Goal: Task Accomplishment & Management: Use online tool/utility

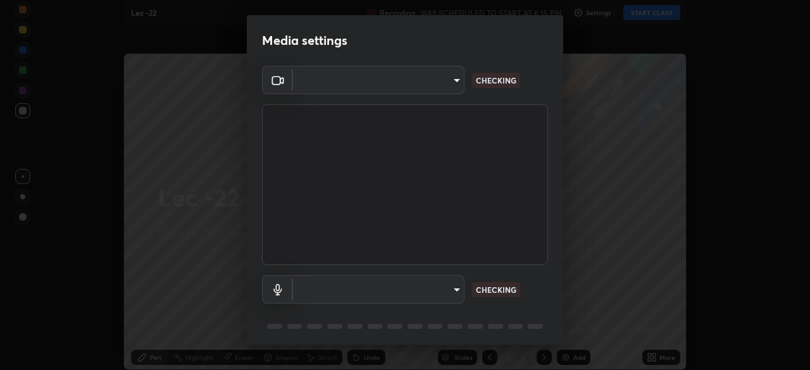
type input "a17bcbb42032d38a161d8b634044fc92f1b5a35c8046609e00d91205918d13dc"
type input "communications"
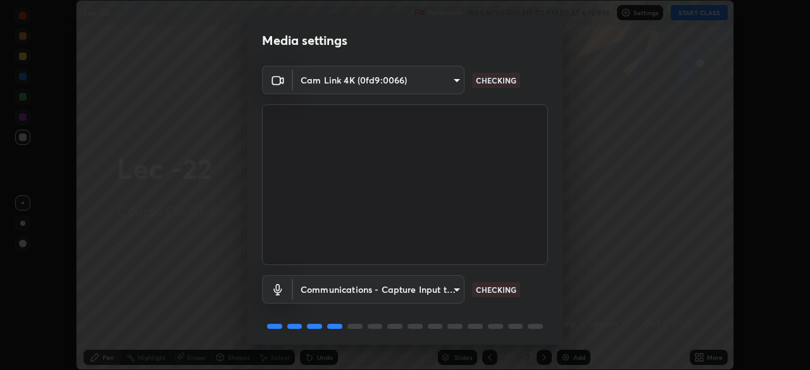
scroll to position [45, 0]
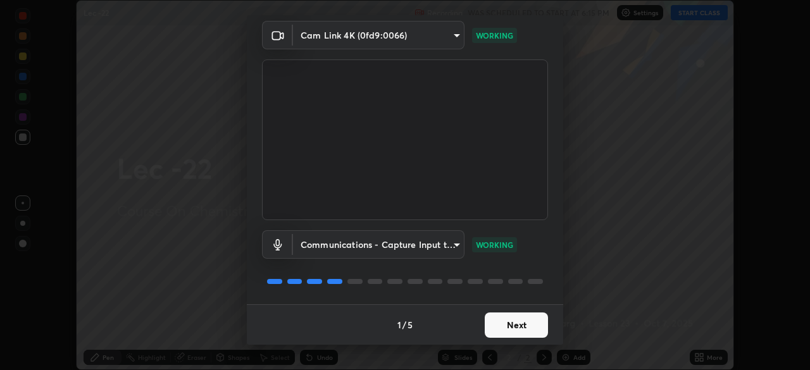
click at [503, 326] on button "Next" at bounding box center [516, 325] width 63 height 25
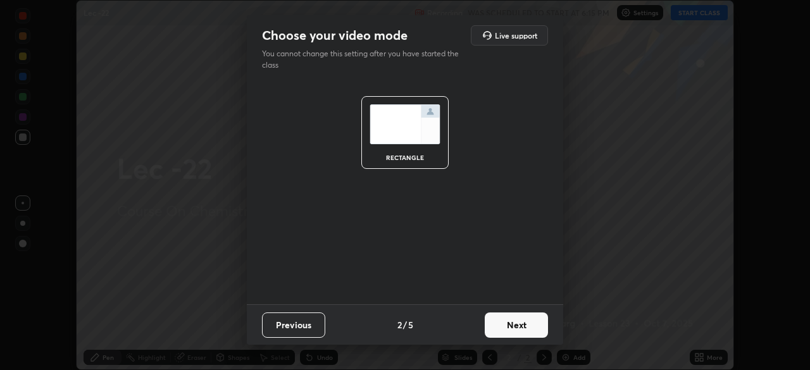
scroll to position [0, 0]
click at [508, 325] on button "Next" at bounding box center [516, 325] width 63 height 25
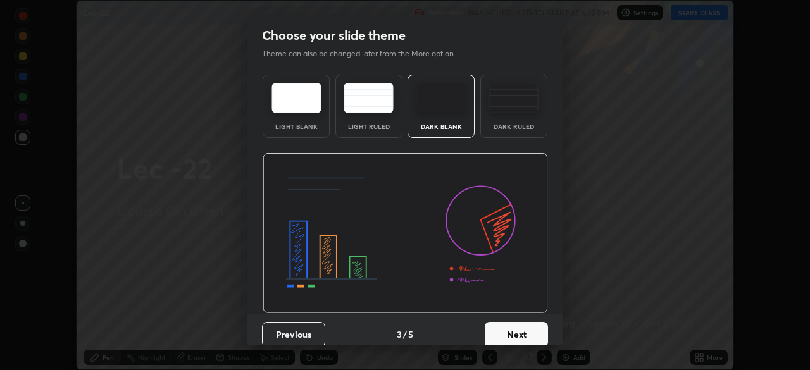
click at [498, 330] on button "Next" at bounding box center [516, 334] width 63 height 25
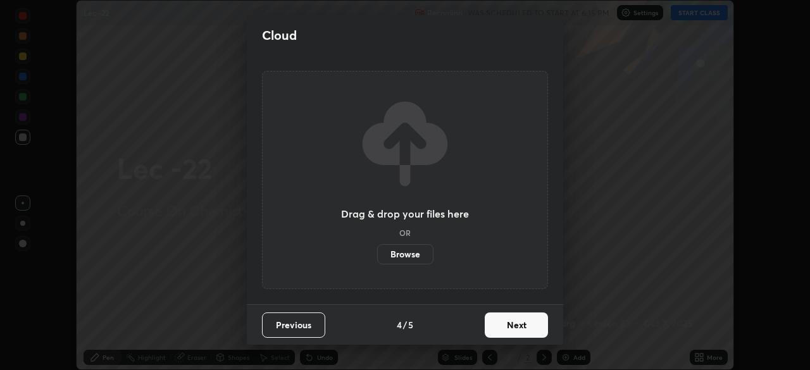
click at [509, 321] on button "Next" at bounding box center [516, 325] width 63 height 25
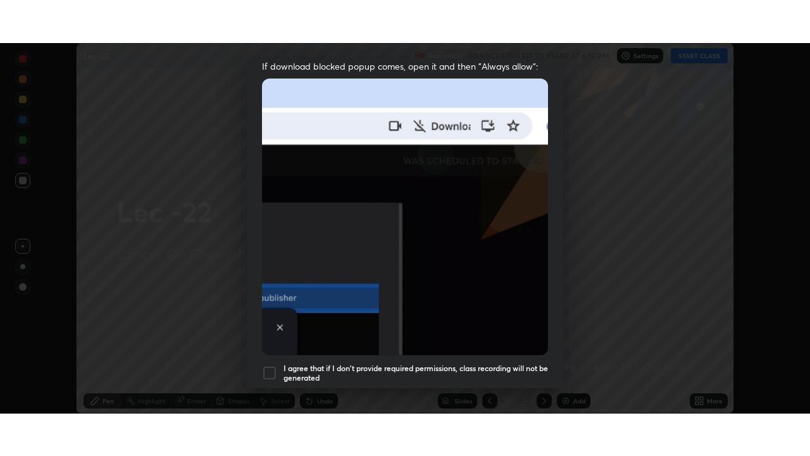
scroll to position [303, 0]
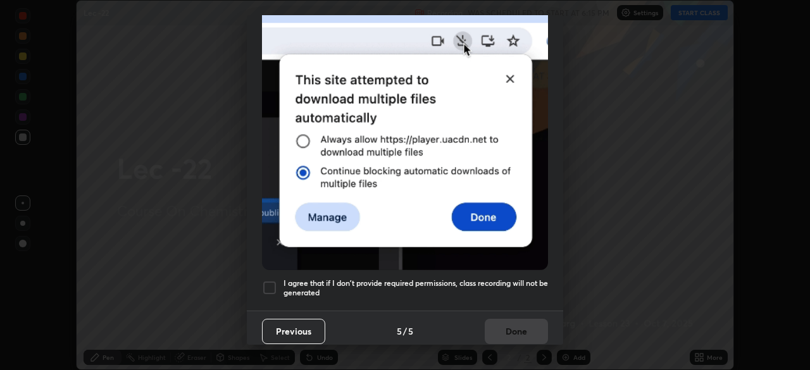
click at [271, 282] on div at bounding box center [269, 287] width 15 height 15
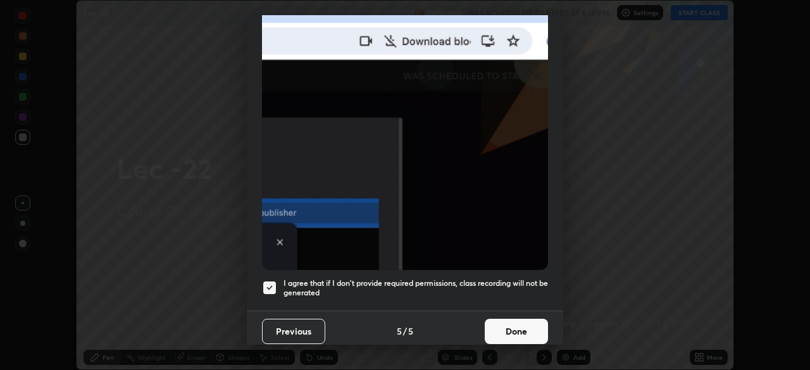
click at [513, 331] on button "Done" at bounding box center [516, 331] width 63 height 25
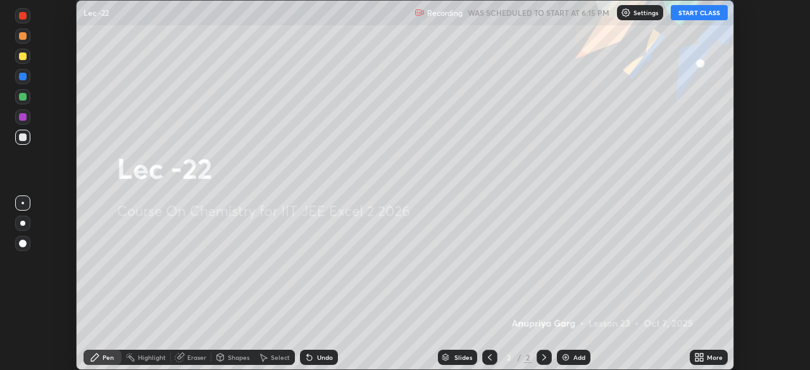
click at [700, 14] on button "START CLASS" at bounding box center [699, 12] width 57 height 15
click at [708, 360] on div "More" at bounding box center [715, 357] width 16 height 6
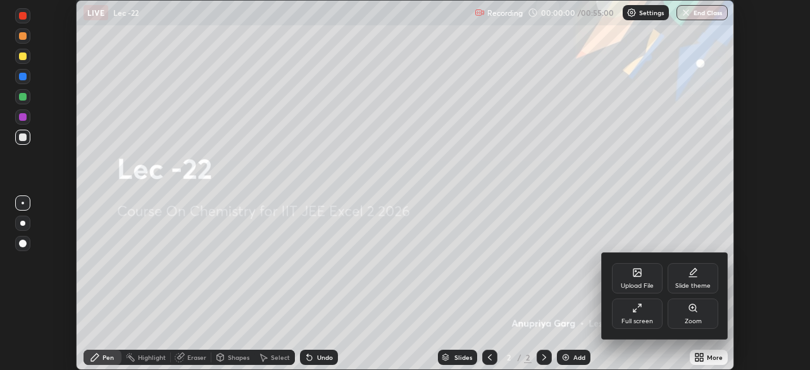
click at [643, 313] on div "Full screen" at bounding box center [637, 314] width 51 height 30
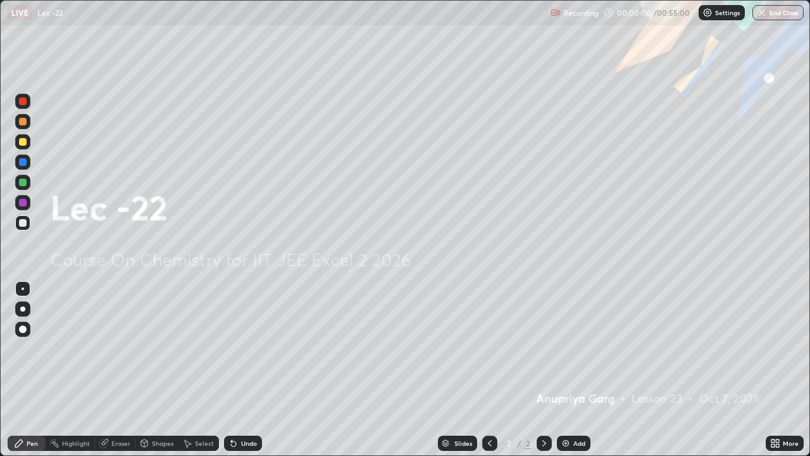
scroll to position [456, 810]
click at [580, 370] on div "Add" at bounding box center [579, 443] width 12 height 6
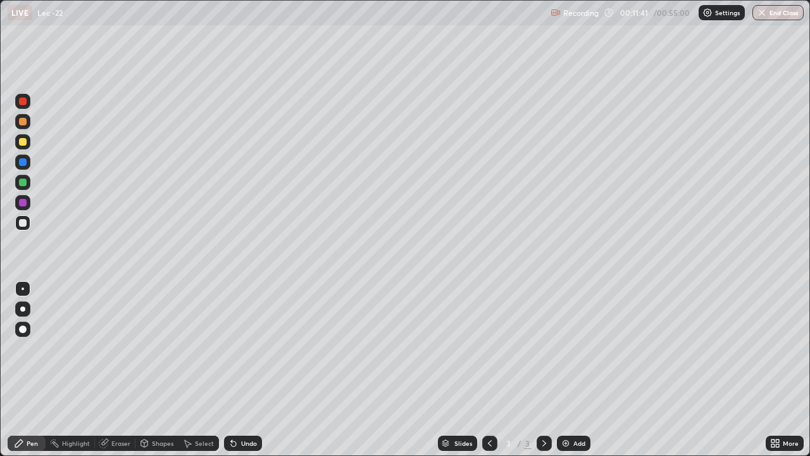
click at [563, 370] on img at bounding box center [566, 443] width 10 height 10
click at [205, 370] on div "Select" at bounding box center [204, 443] width 19 height 6
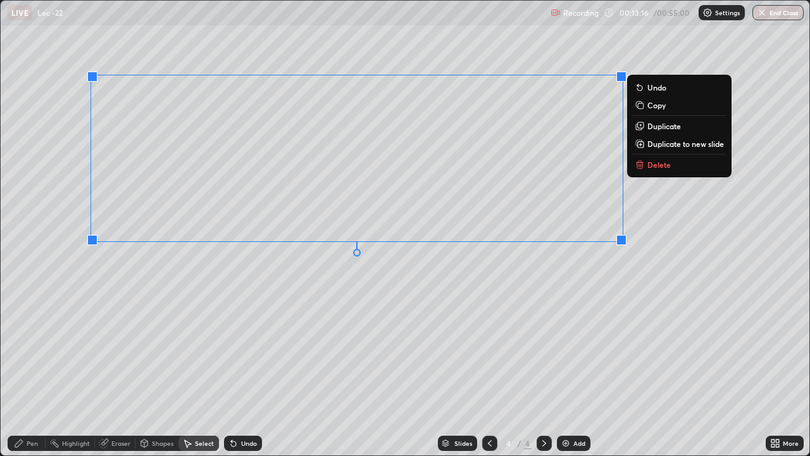
click at [437, 308] on div "0 ° Undo Copy Duplicate Duplicate to new slide Delete" at bounding box center [405, 228] width 809 height 454
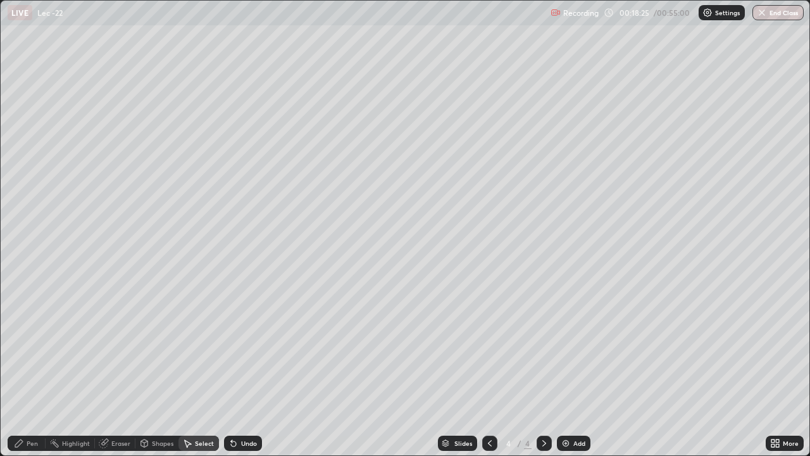
click at [30, 370] on div "Pen" at bounding box center [32, 443] width 11 height 6
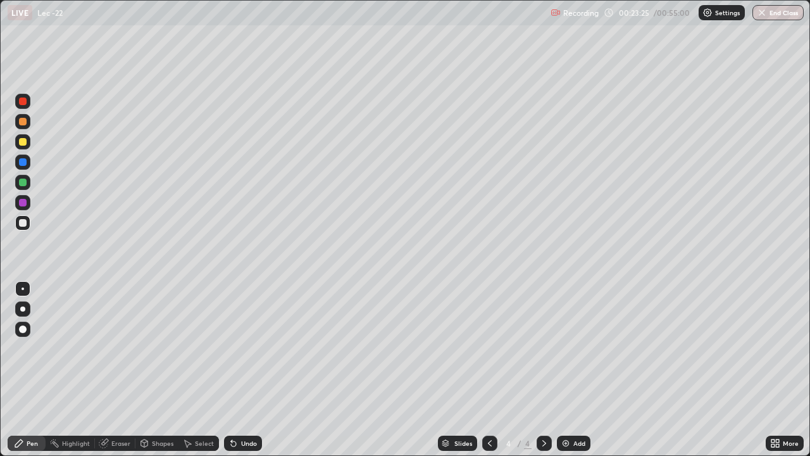
click at [115, 370] on div "Eraser" at bounding box center [120, 443] width 19 height 6
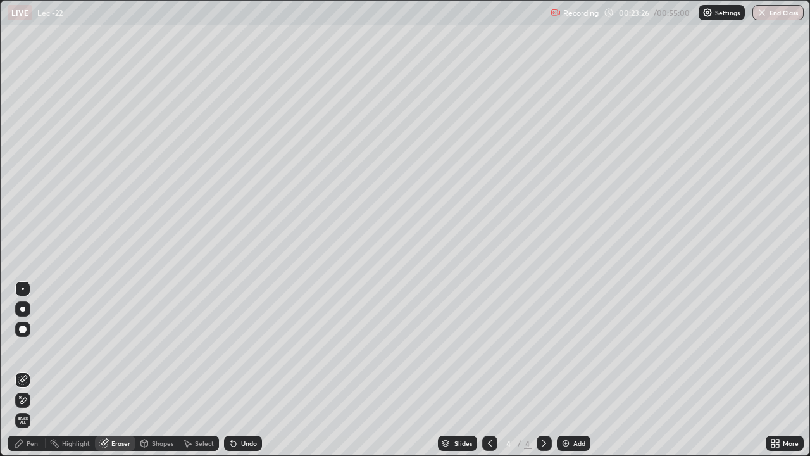
click at [22, 330] on div at bounding box center [23, 329] width 8 height 8
click at [30, 370] on div "Pen" at bounding box center [32, 443] width 11 height 6
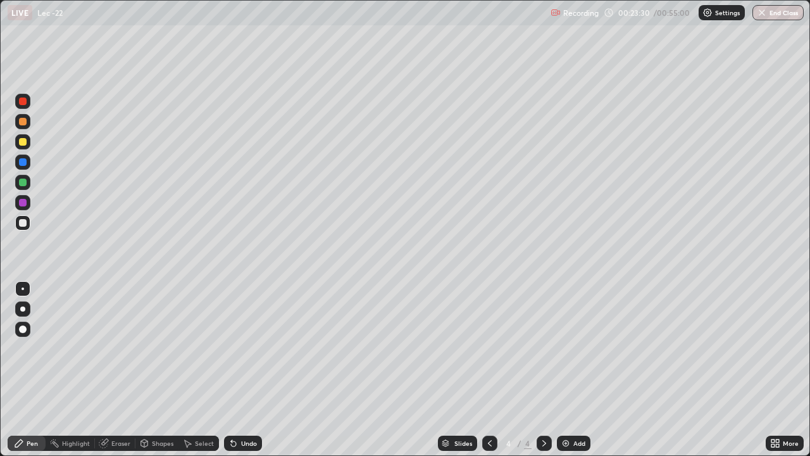
click at [26, 122] on div at bounding box center [23, 122] width 8 height 8
click at [773, 10] on button "End Class" at bounding box center [777, 12] width 51 height 15
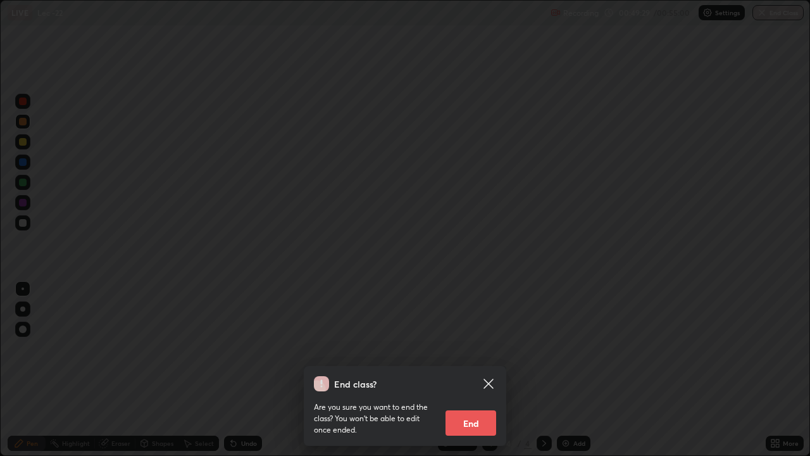
click at [600, 244] on div "End class? Are you sure you want to end the class? You won’t be able to edit on…" at bounding box center [405, 228] width 810 height 456
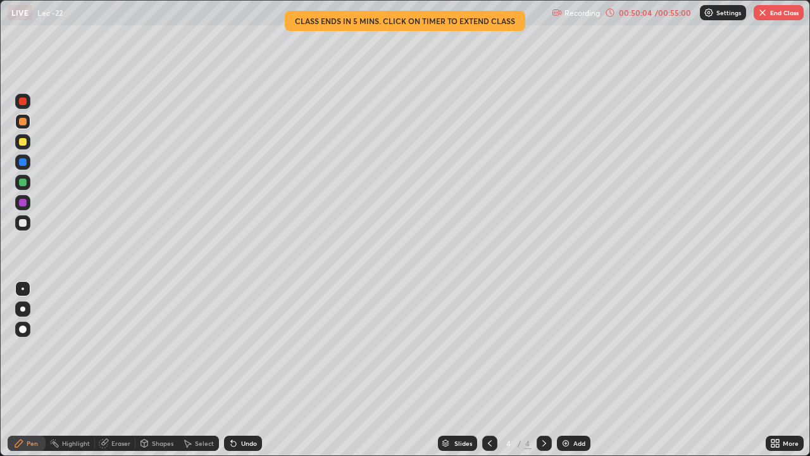
click at [776, 16] on button "End Class" at bounding box center [779, 12] width 50 height 15
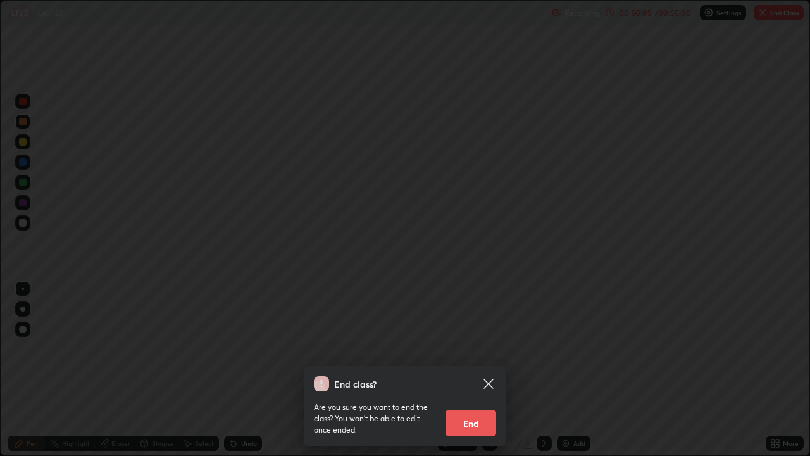
click at [478, 370] on button "End" at bounding box center [470, 422] width 51 height 25
